Goal: Transaction & Acquisition: Purchase product/service

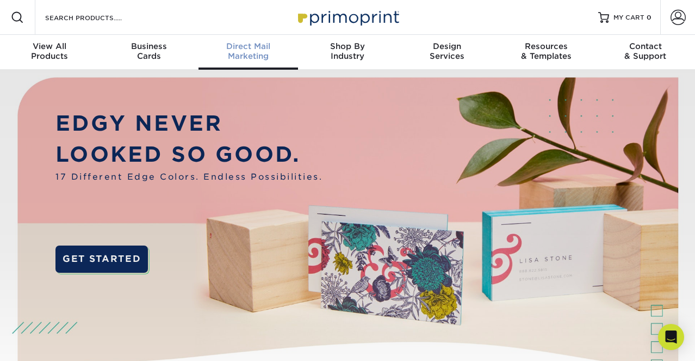
click at [248, 51] on span "Direct Mail" at bounding box center [249, 46] width 100 height 10
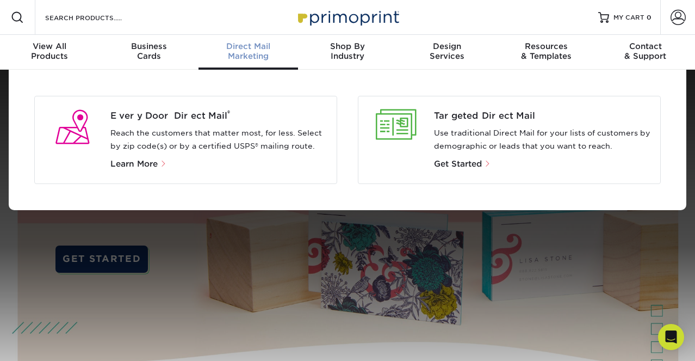
click at [231, 51] on div "Direct Mail Marketing" at bounding box center [249, 51] width 100 height 20
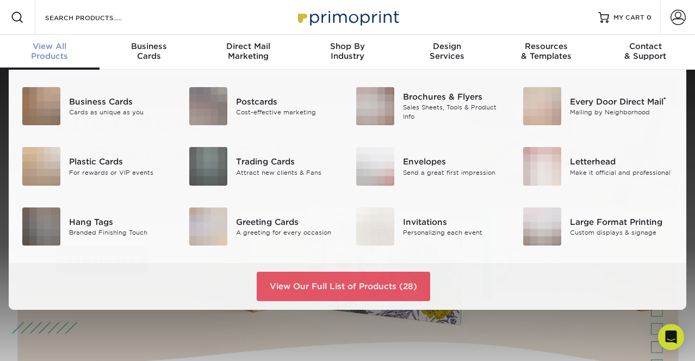
click at [51, 49] on span "View All" at bounding box center [50, 46] width 100 height 10
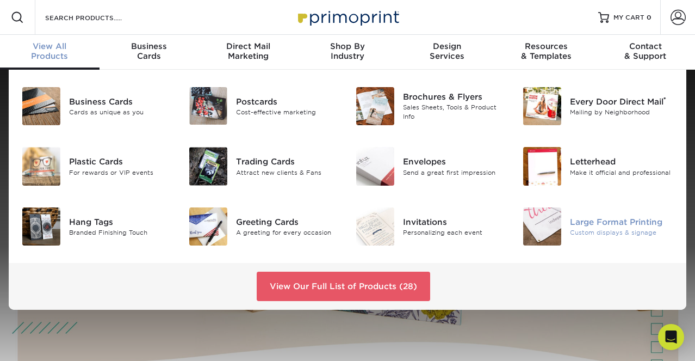
click at [549, 222] on img at bounding box center [542, 226] width 38 height 38
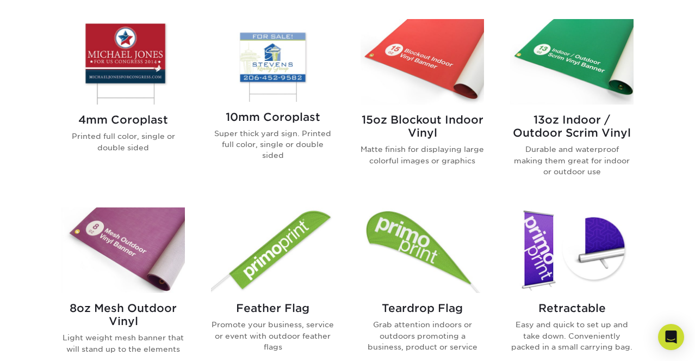
scroll to position [462, 0]
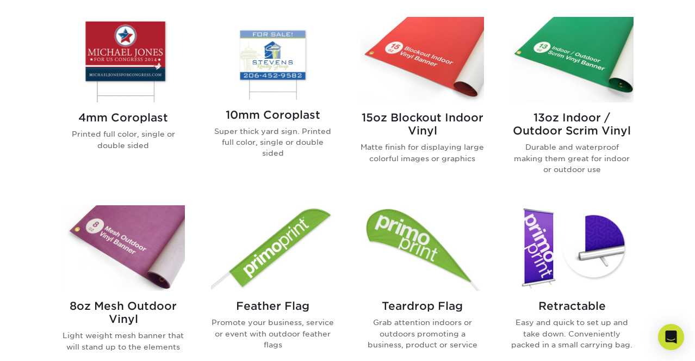
click at [566, 129] on h2 "13oz Indoor / Outdoor Scrim Vinyl" at bounding box center [571, 124] width 123 height 26
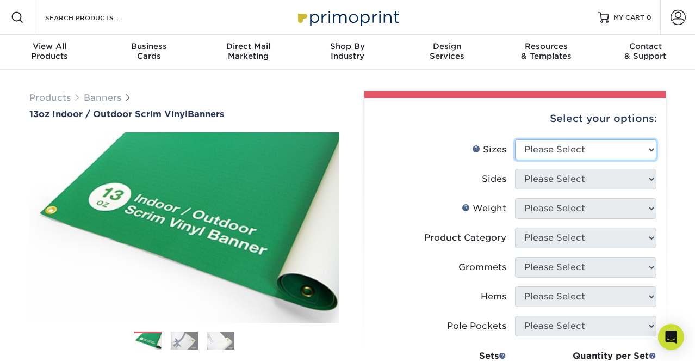
click at [572, 150] on select "Please Select 24" x 36" 24" x 48" 36" x 48" 36" x 60" 36" x 72" 36" x 96" 36" x…" at bounding box center [585, 149] width 141 height 21
